Goal: Task Accomplishment & Management: Manage account settings

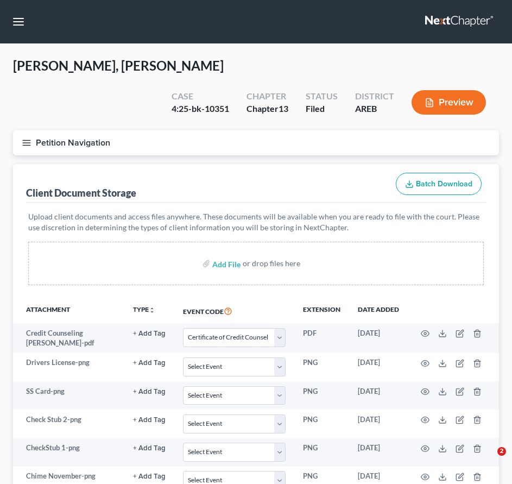
select select "0"
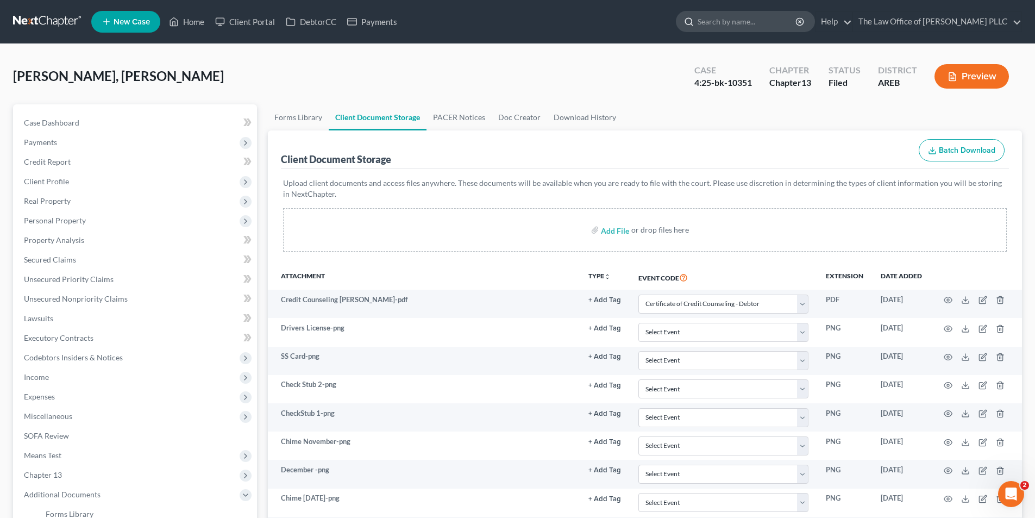
click at [512, 13] on input "search" at bounding box center [746, 21] width 99 height 20
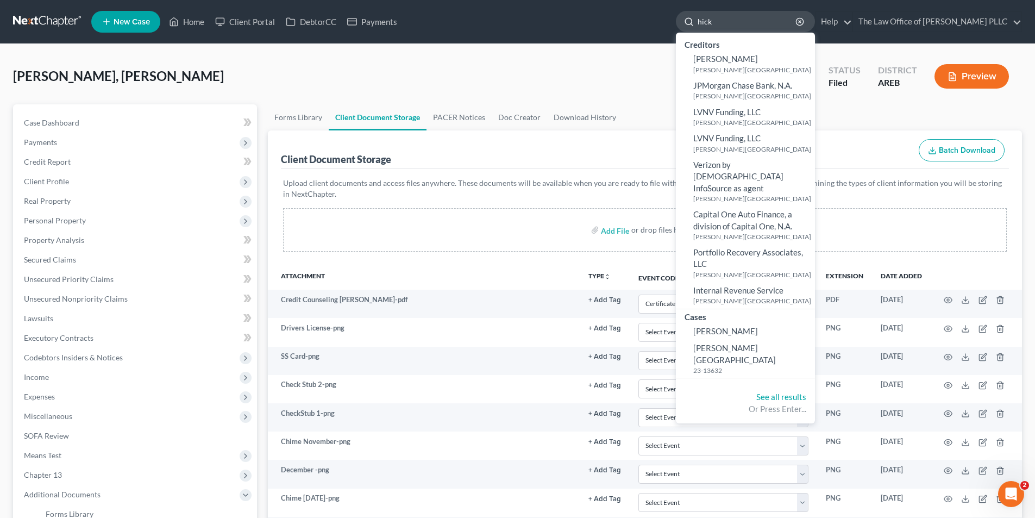
type input "[PERSON_NAME]"
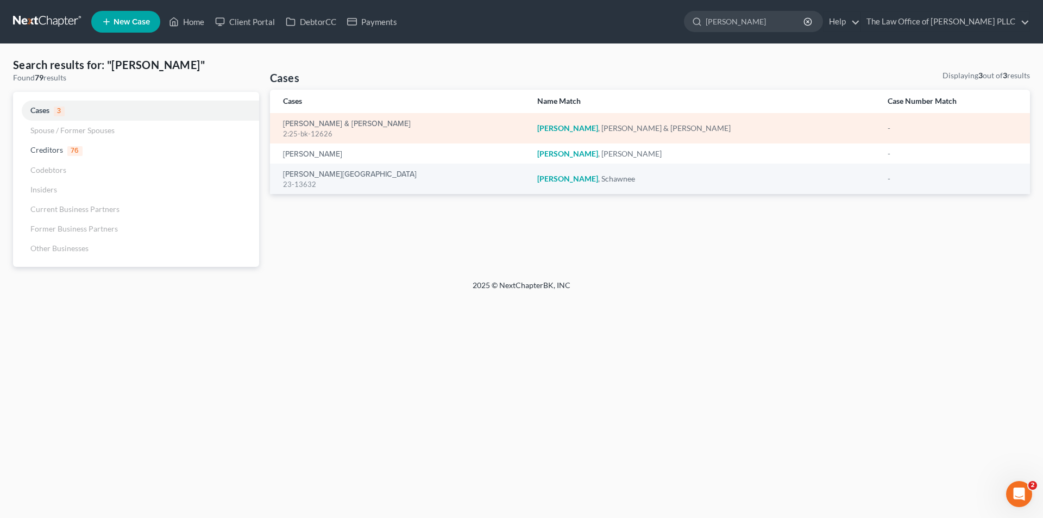
click at [293, 135] on div "2:25-bk-12626" at bounding box center [401, 134] width 237 height 10
click at [300, 130] on div "2:25-bk-12626" at bounding box center [401, 134] width 237 height 10
click at [344, 127] on link "[PERSON_NAME] & [PERSON_NAME]" at bounding box center [347, 124] width 128 height 8
select select "6"
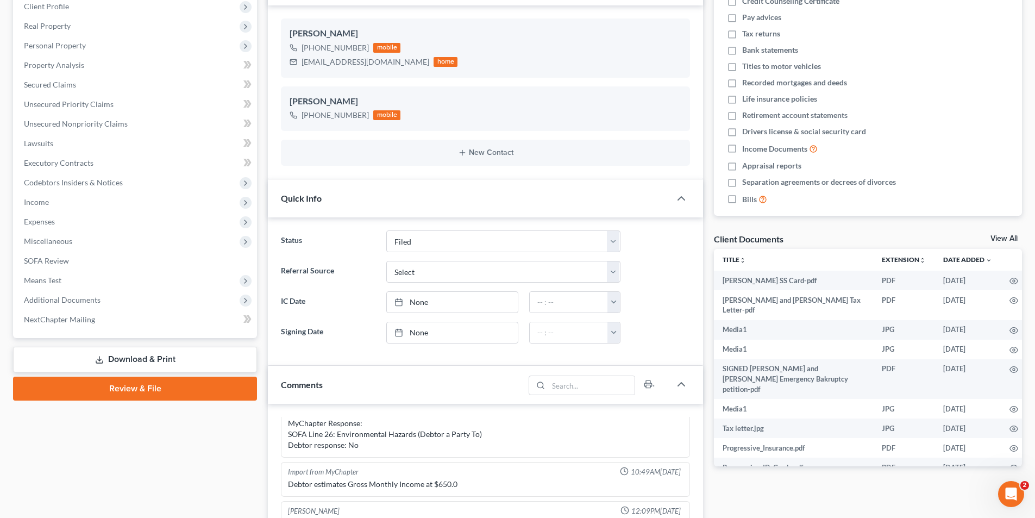
scroll to position [217, 0]
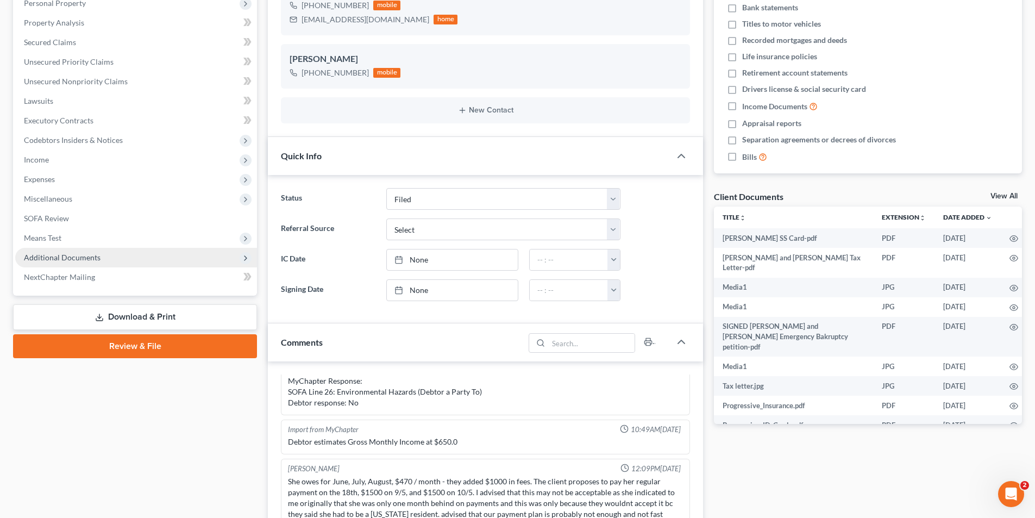
click at [57, 254] on span "Additional Documents" at bounding box center [62, 257] width 77 height 9
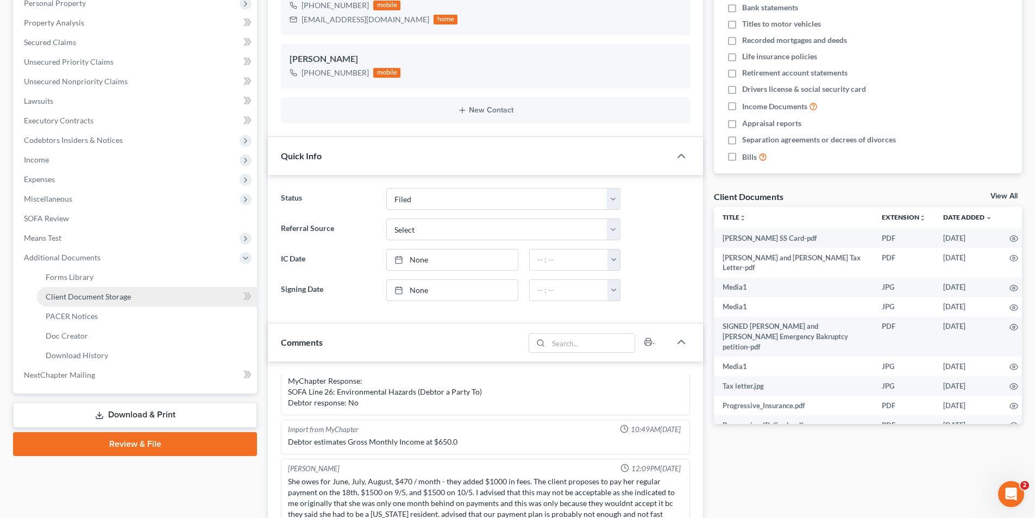
click at [80, 299] on span "Client Document Storage" at bounding box center [88, 296] width 85 height 9
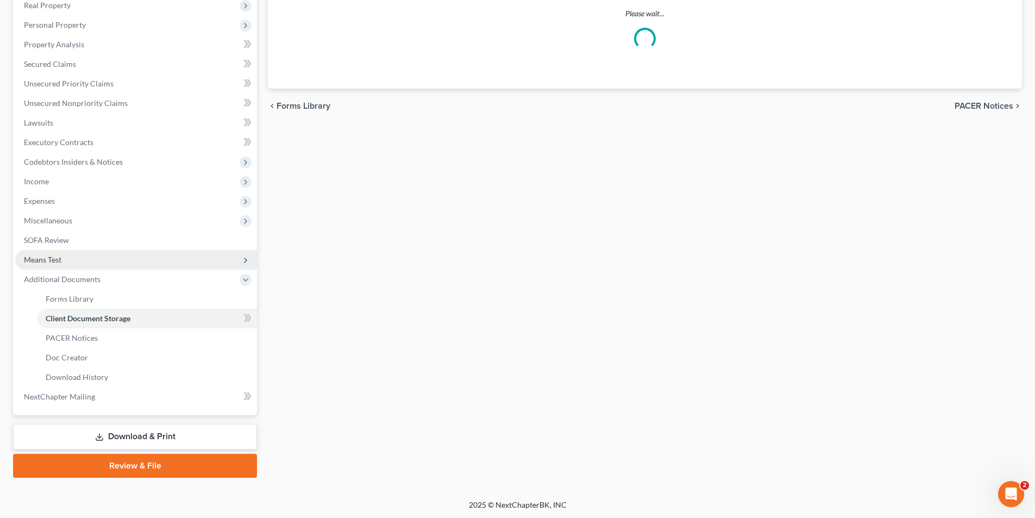
scroll to position [106, 0]
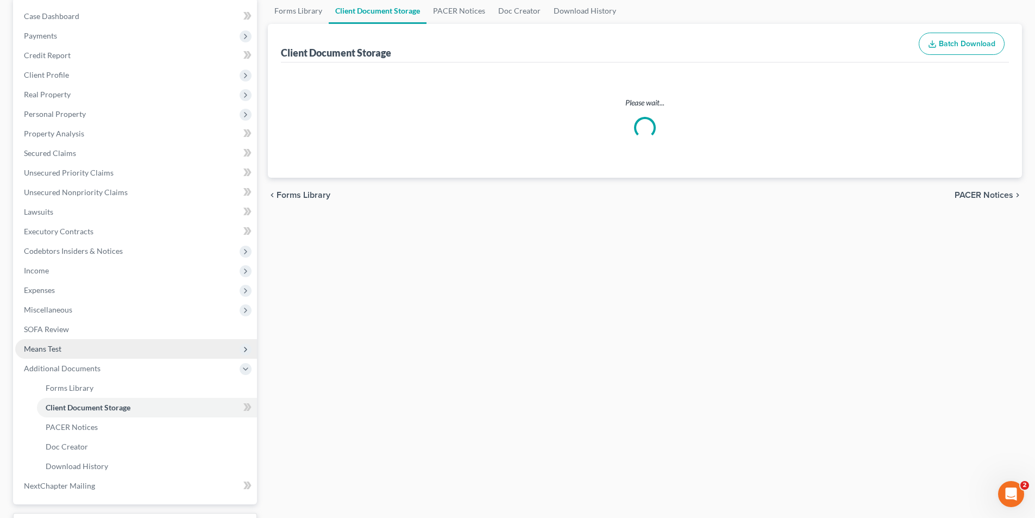
select select "1"
select select "0"
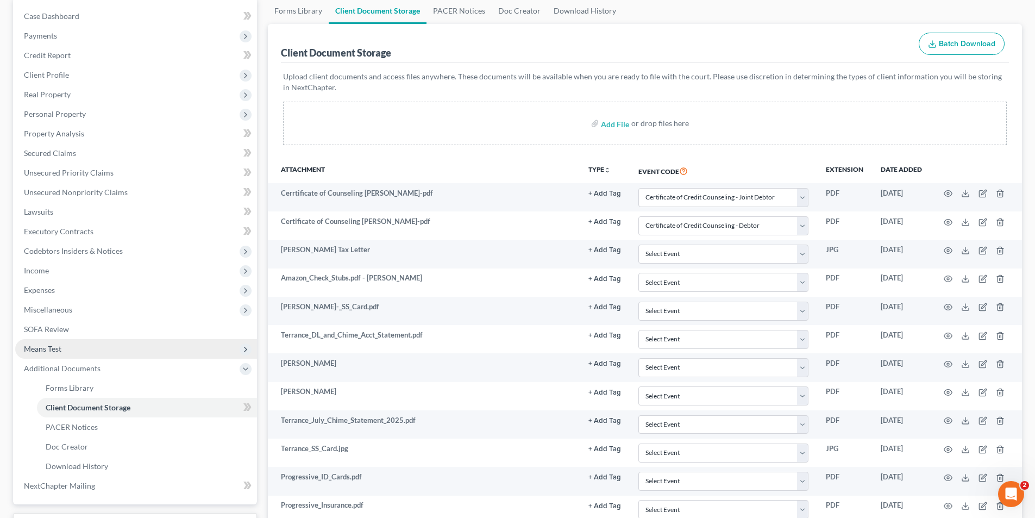
scroll to position [0, 0]
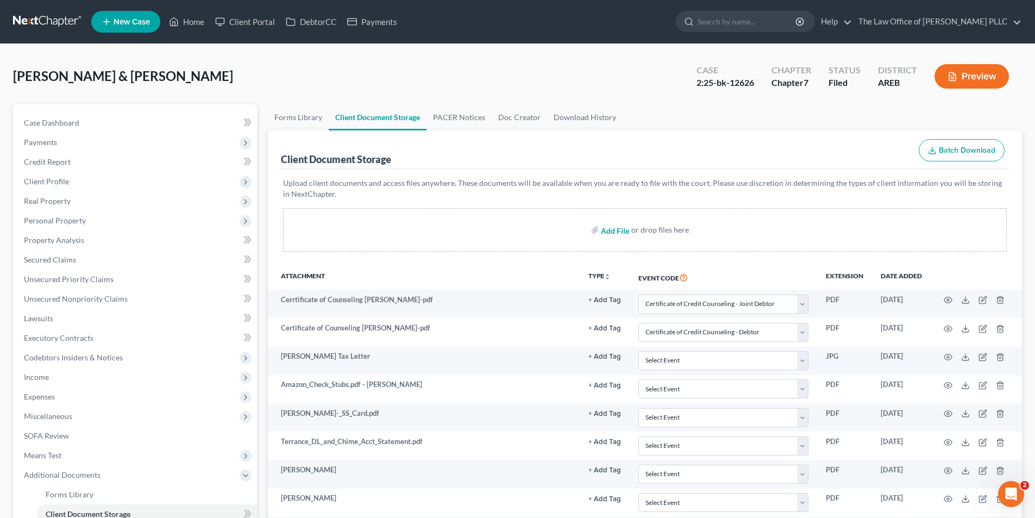
click at [512, 232] on input "file" at bounding box center [614, 230] width 26 height 20
type input "C:\fakepath\W-2 [PERSON_NAME].pdf"
select select "1"
select select "0"
click at [512, 235] on input "file" at bounding box center [614, 230] width 26 height 20
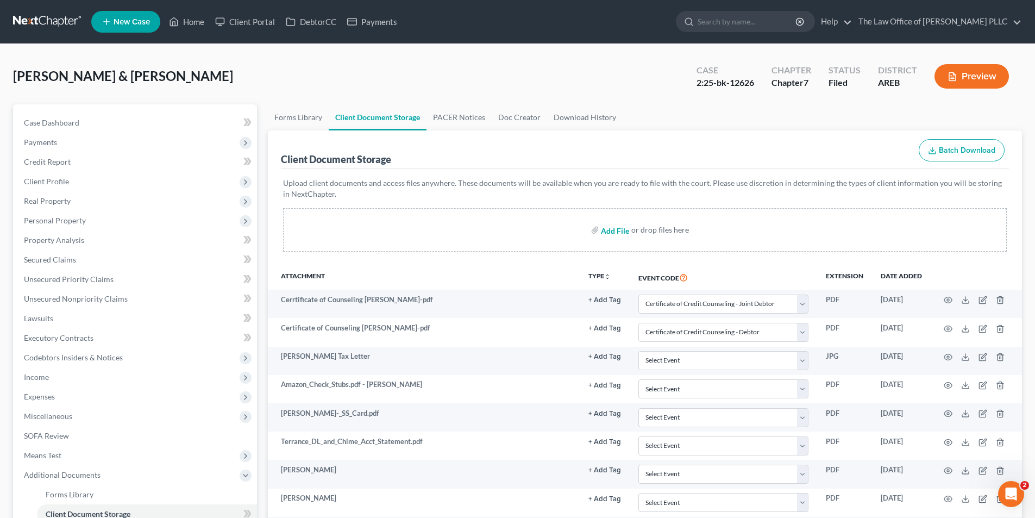
type input "C:\fakepath\Writ of garnishment Legal doc for [PERSON_NAME].pdf"
select select "1"
select select "0"
select select "1"
select select "0"
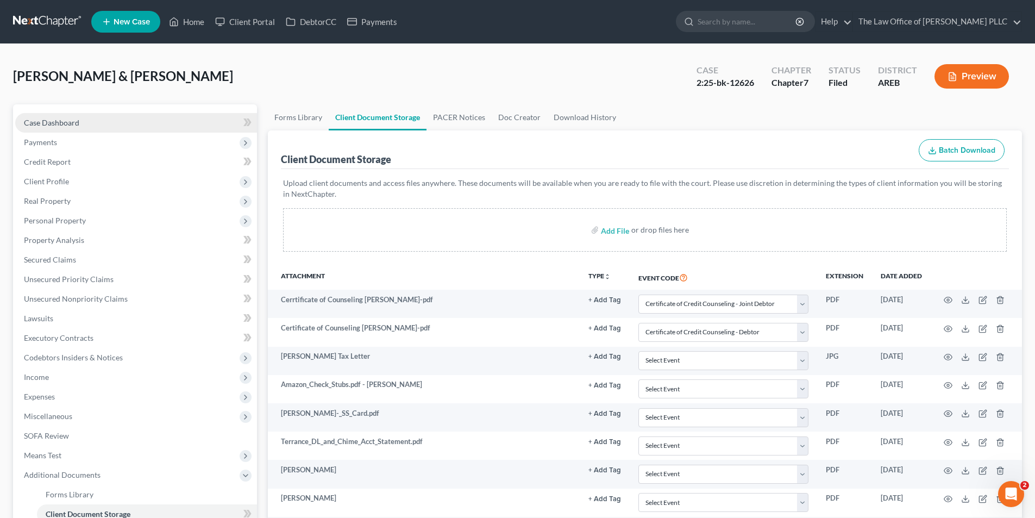
click at [74, 131] on link "Case Dashboard" at bounding box center [136, 123] width 242 height 20
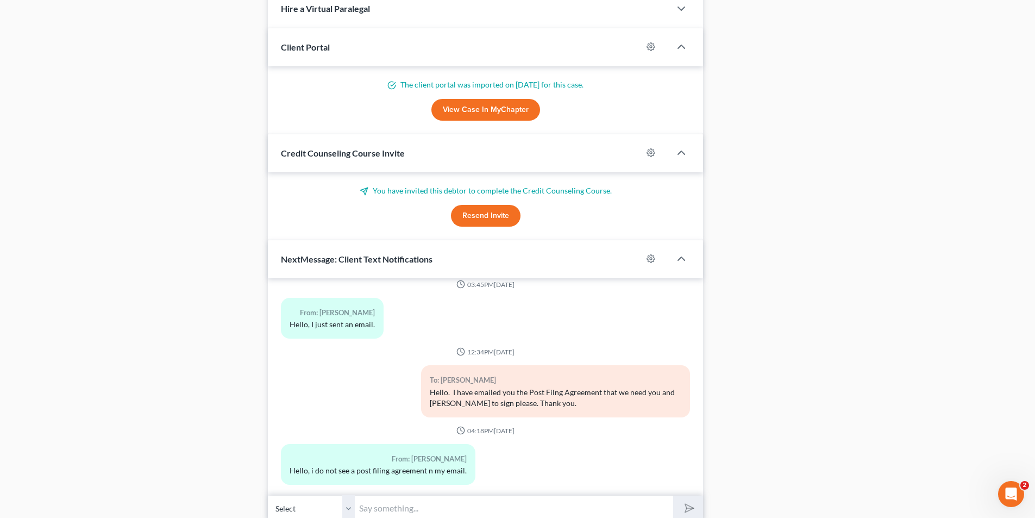
scroll to position [914, 0]
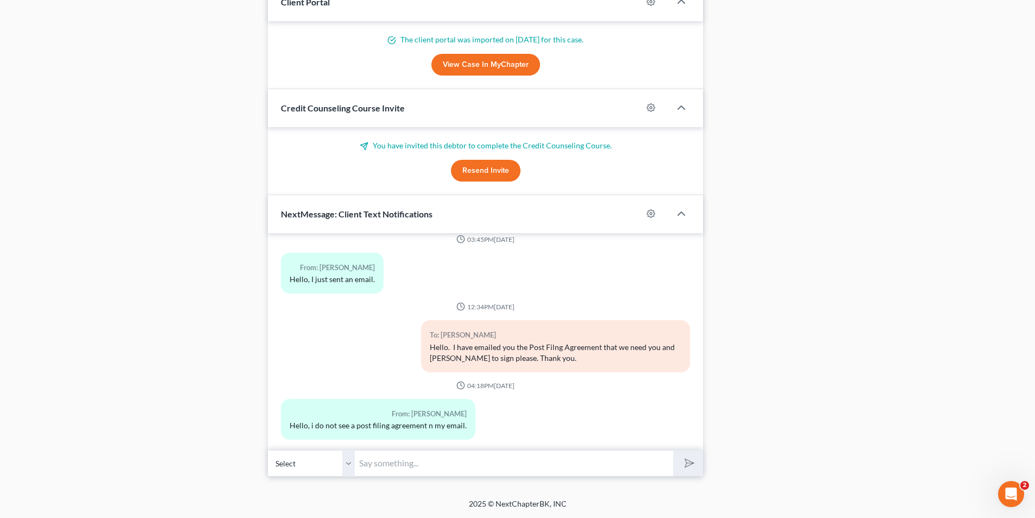
drag, startPoint x: 410, startPoint y: 461, endPoint x: 416, endPoint y: 458, distance: 7.1
click at [410, 461] on input "text" at bounding box center [514, 463] width 318 height 27
type input "I just sent it again thank you"
click at [512, 461] on icon "submit" at bounding box center [686, 462] width 15 height 15
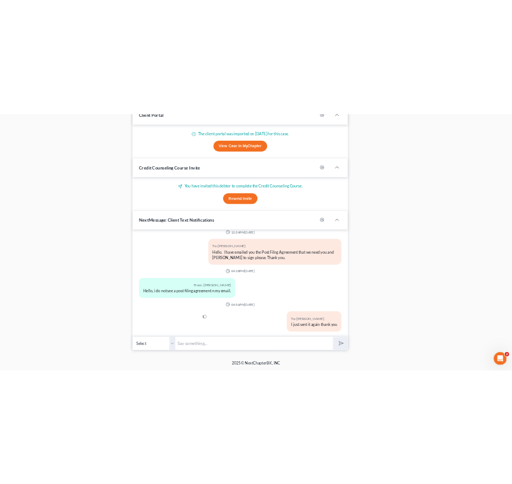
scroll to position [3072, 0]
